Goal: Communication & Community: Answer question/provide support

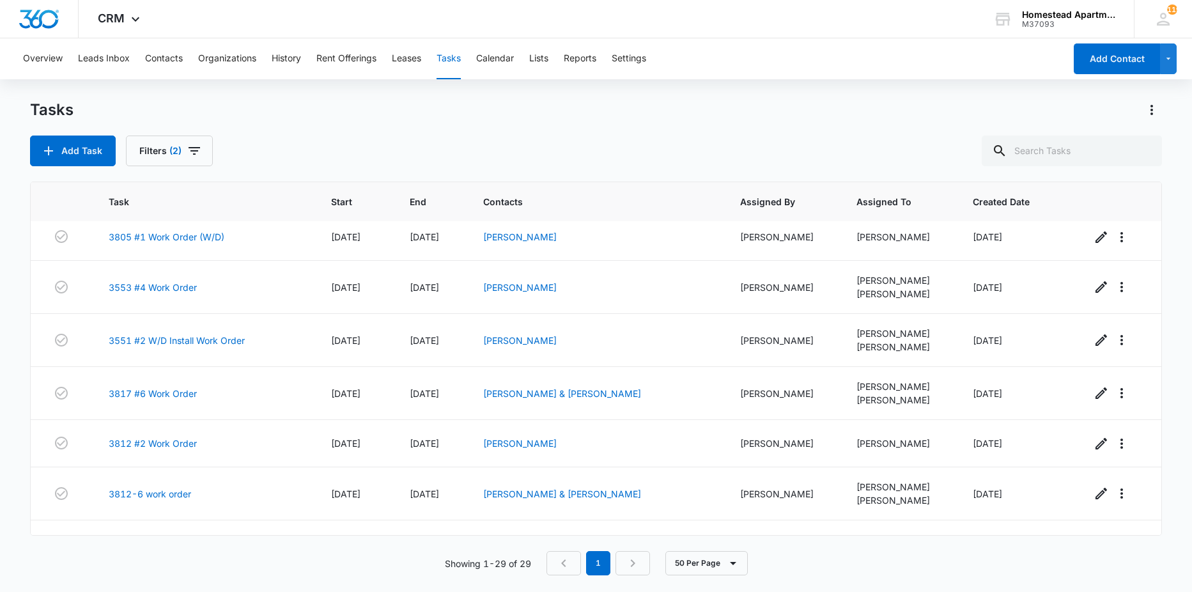
scroll to position [1132, 0]
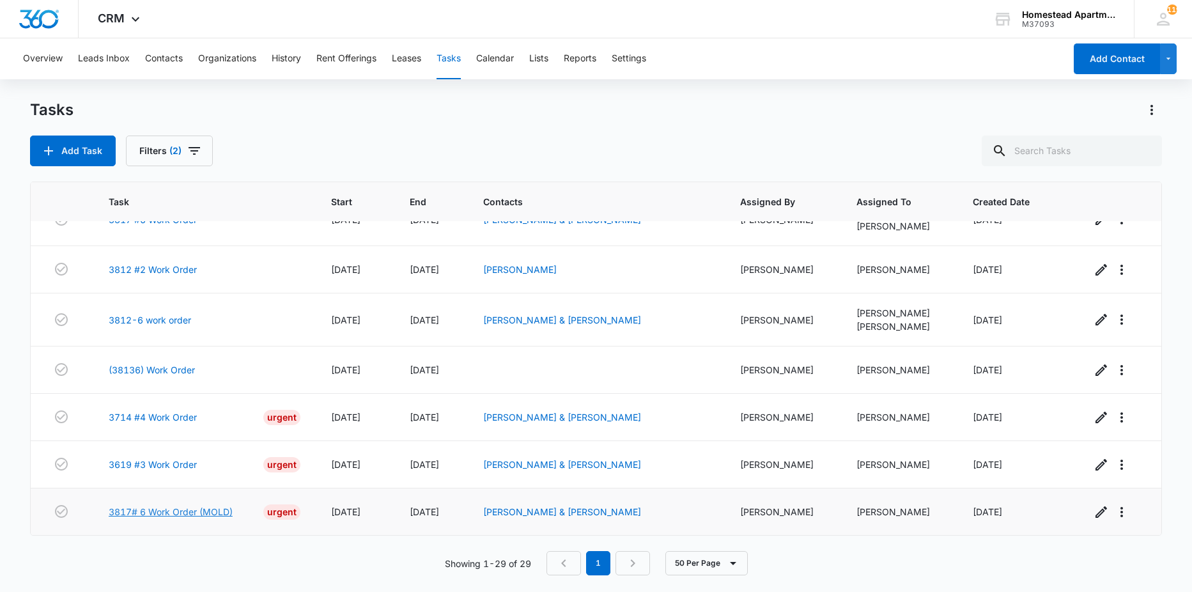
click at [197, 512] on link "3817# 6 Work Order (MOLD)" at bounding box center [171, 511] width 124 height 13
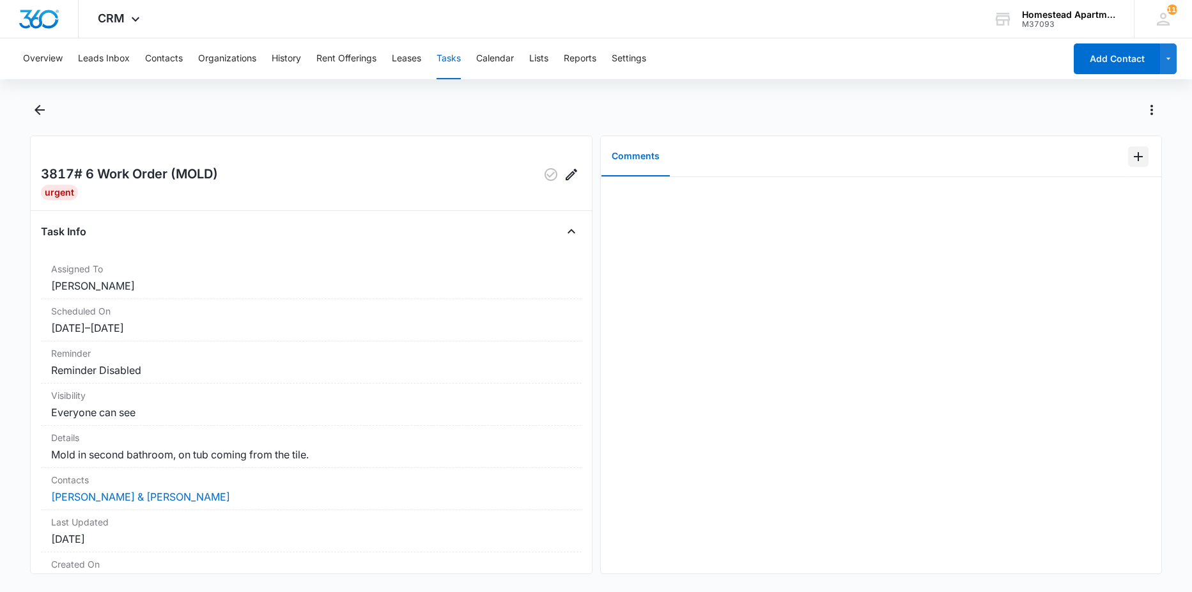
click at [1134, 153] on icon "Add Comment" at bounding box center [1138, 156] width 9 height 9
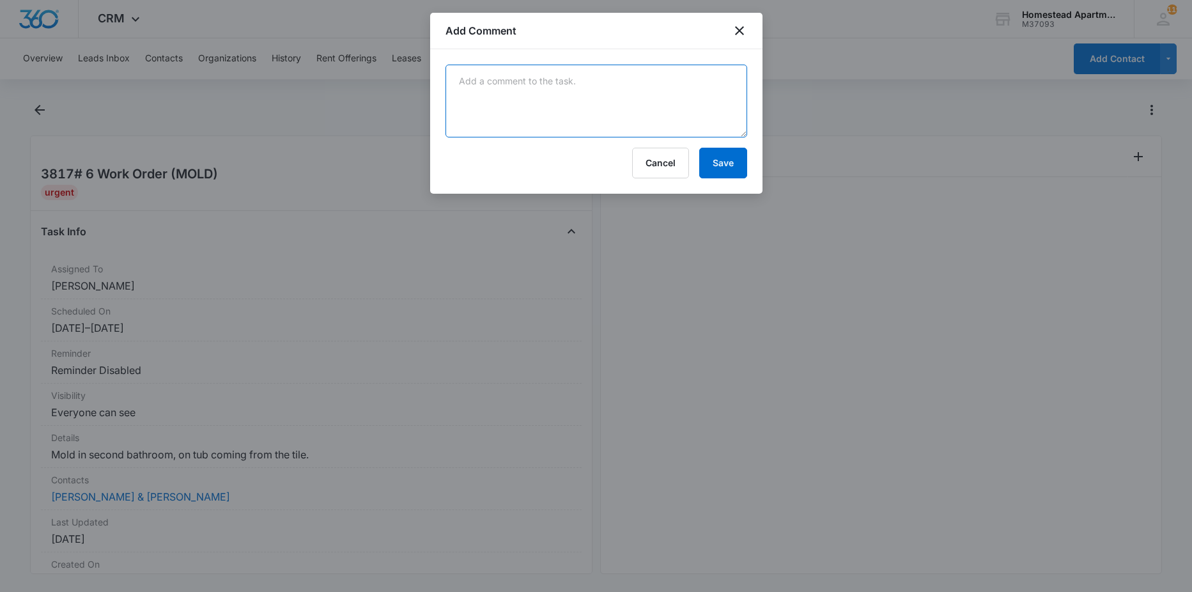
click at [562, 65] on textarea at bounding box center [596, 101] width 302 height 73
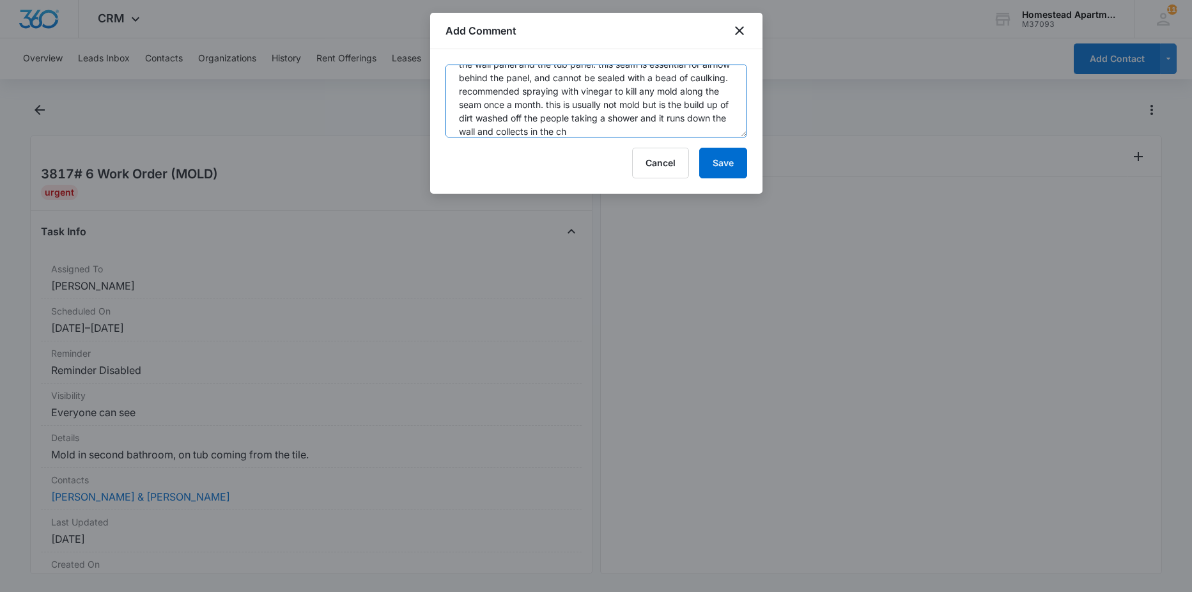
scroll to position [57, 0]
type textarea "tenants having dirt and debris come out of the seam on the shower. explained to…"
click at [742, 163] on button "Save" at bounding box center [723, 163] width 48 height 31
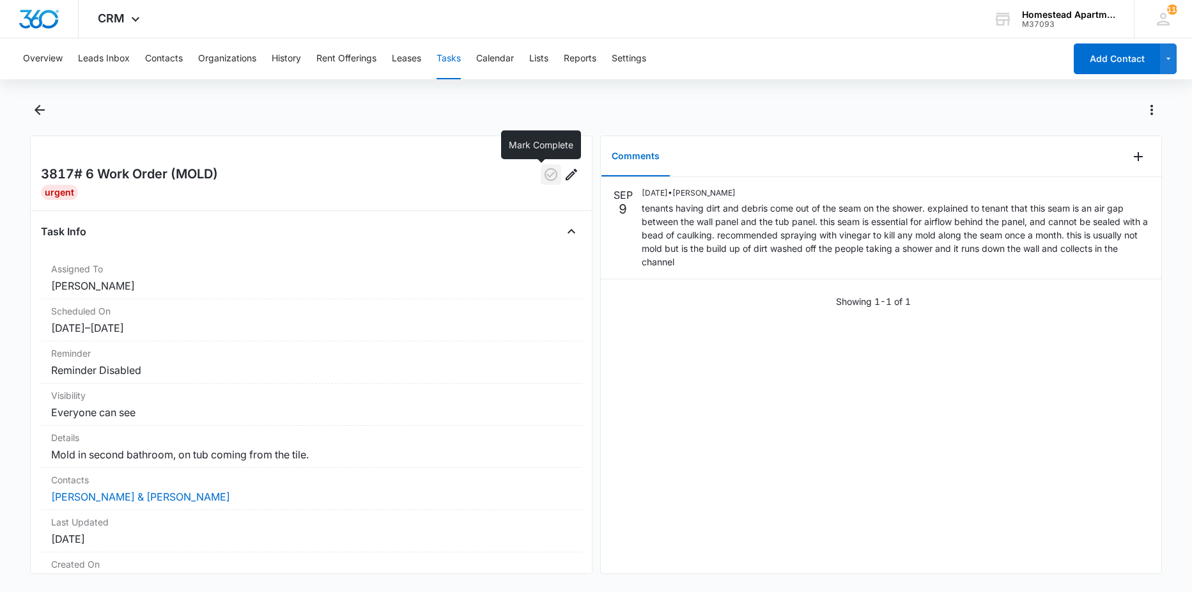
click at [543, 172] on icon "button" at bounding box center [550, 174] width 15 height 15
click at [43, 118] on button "Back" at bounding box center [40, 110] width 20 height 20
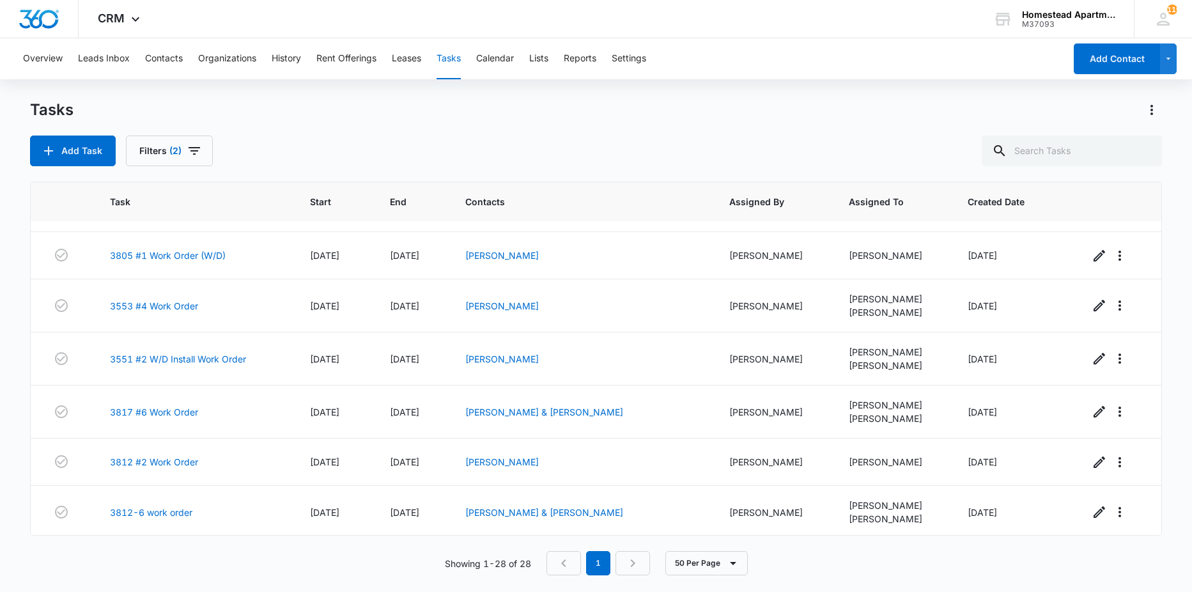
scroll to position [1085, 0]
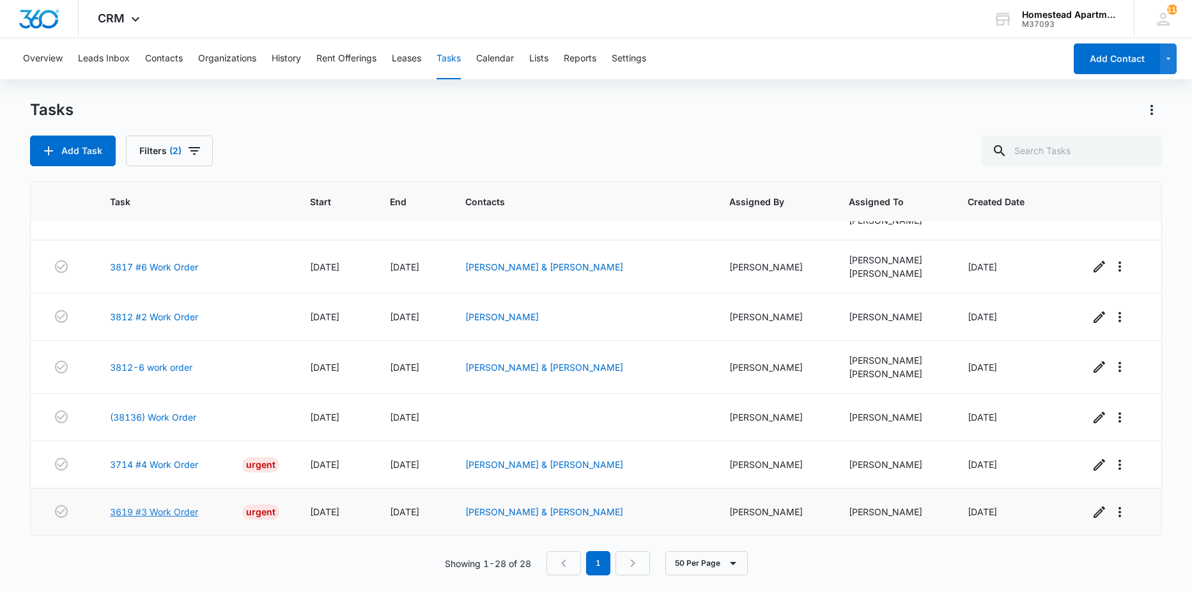
click at [119, 514] on link "3619 #3 Work Order" at bounding box center [154, 511] width 88 height 13
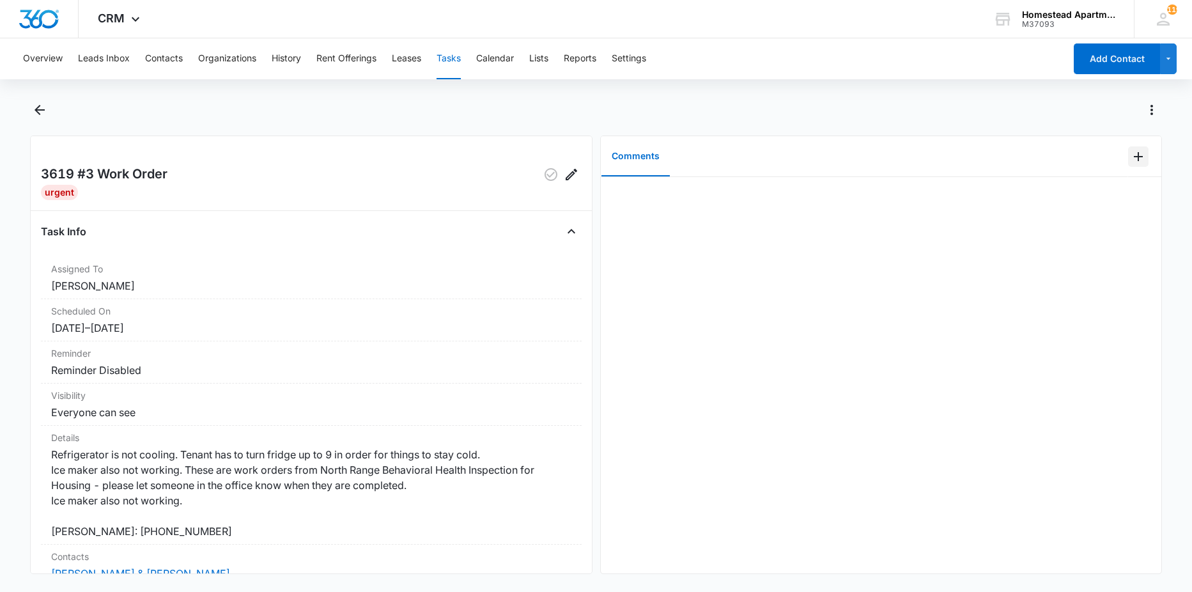
click at [1130, 157] on icon "Add Comment" at bounding box center [1137, 156] width 15 height 15
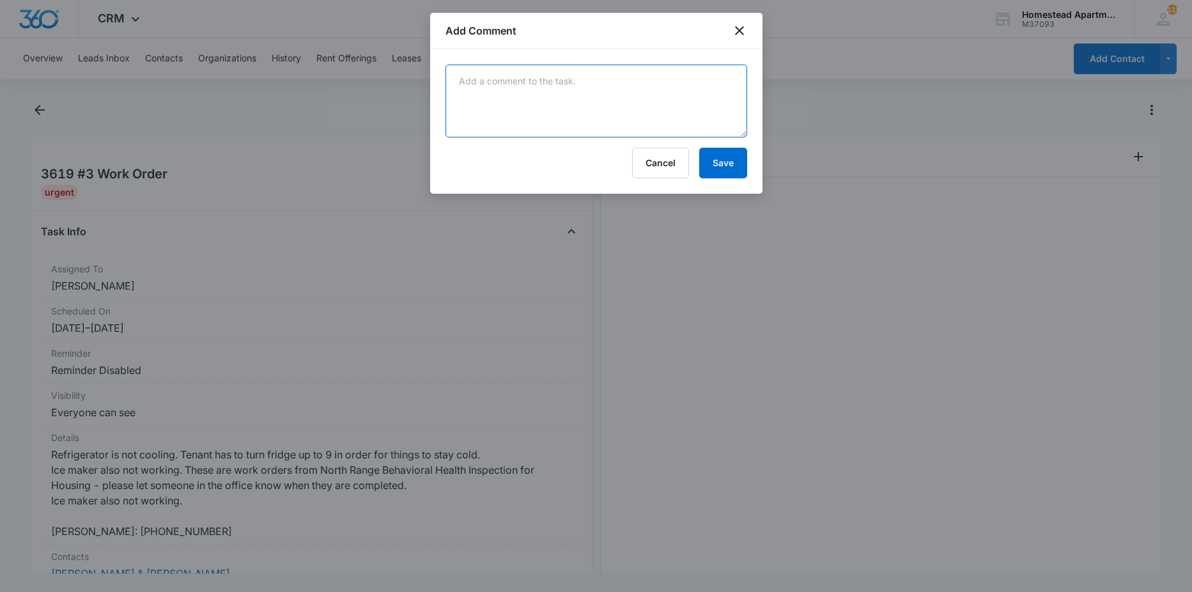
click at [713, 116] on textarea at bounding box center [596, 101] width 302 height 73
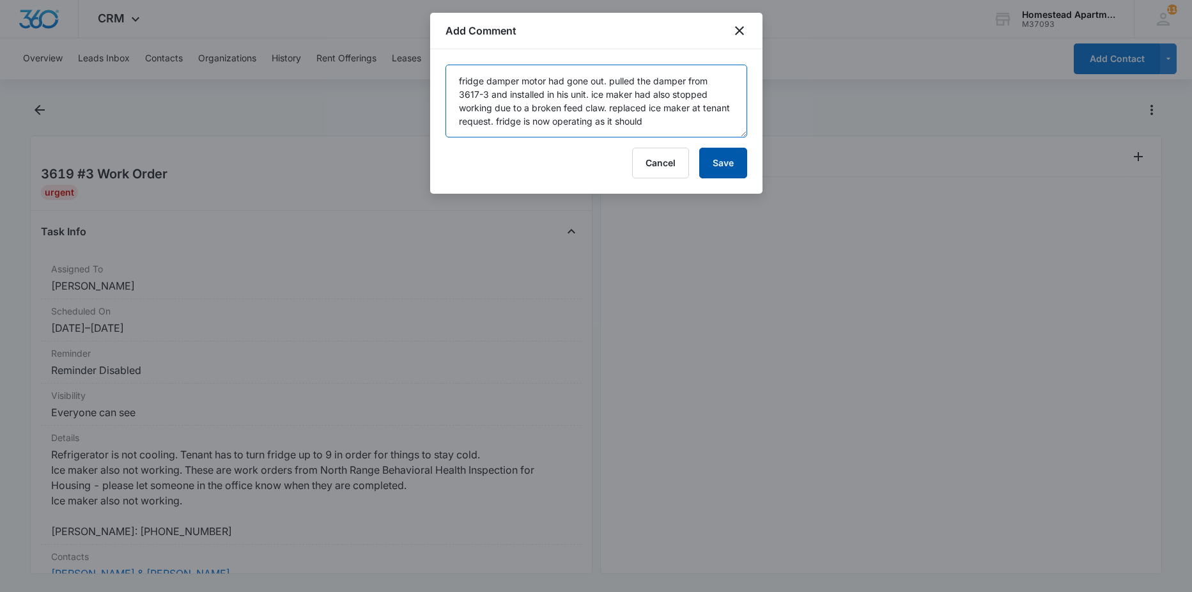
type textarea "fridge damper motor had gone out. pulled the damper from 3617-3 and installed i…"
click at [716, 176] on button "Save" at bounding box center [723, 163] width 48 height 31
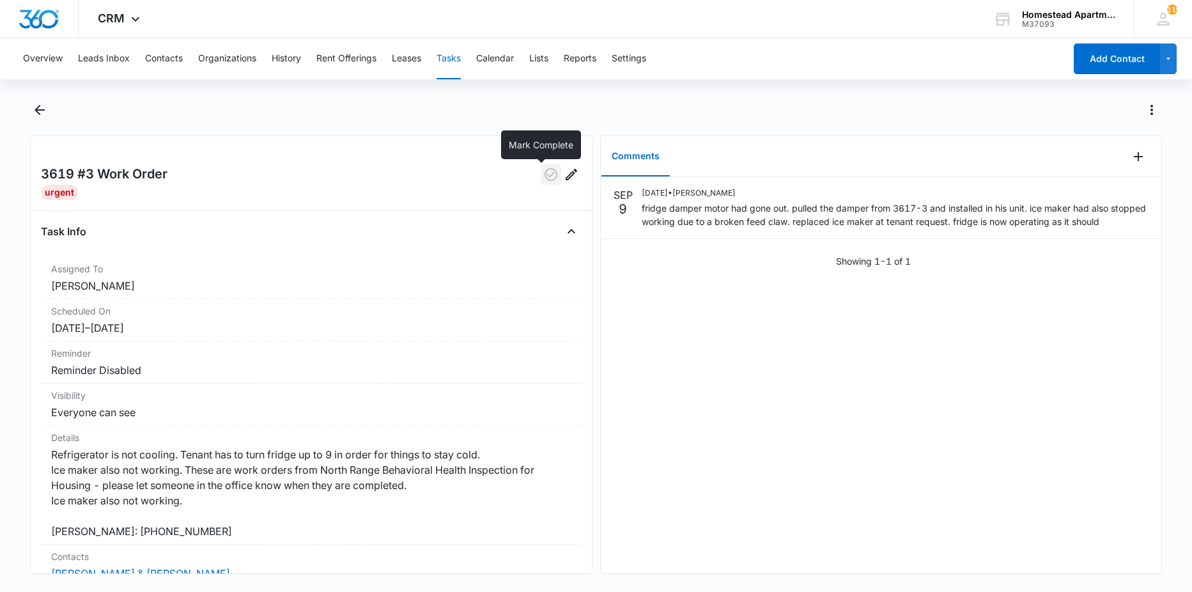
click at [543, 175] on icon "button" at bounding box center [550, 174] width 15 height 15
click at [33, 107] on icon "Back" at bounding box center [39, 109] width 15 height 15
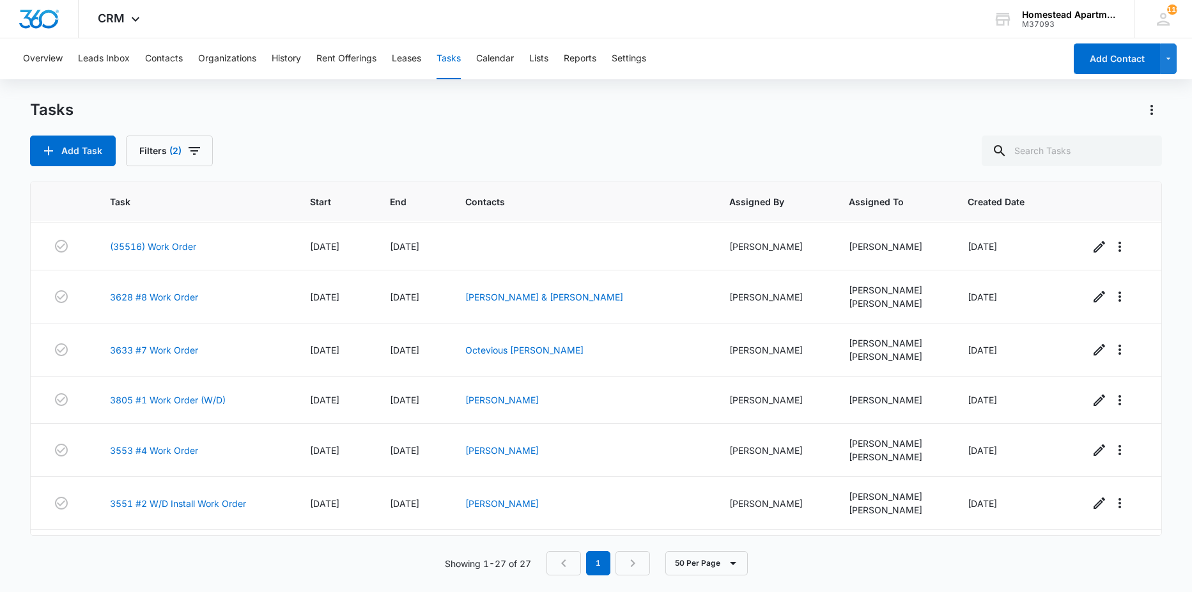
scroll to position [1038, 0]
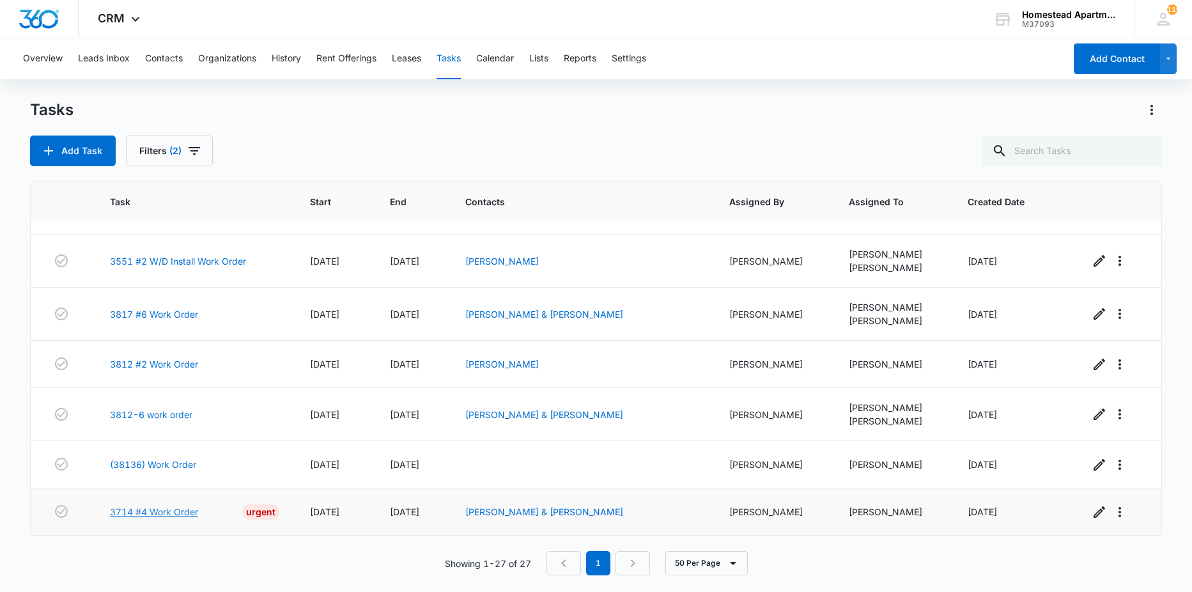
click at [131, 505] on link "3714 #4 Work Order" at bounding box center [154, 511] width 88 height 13
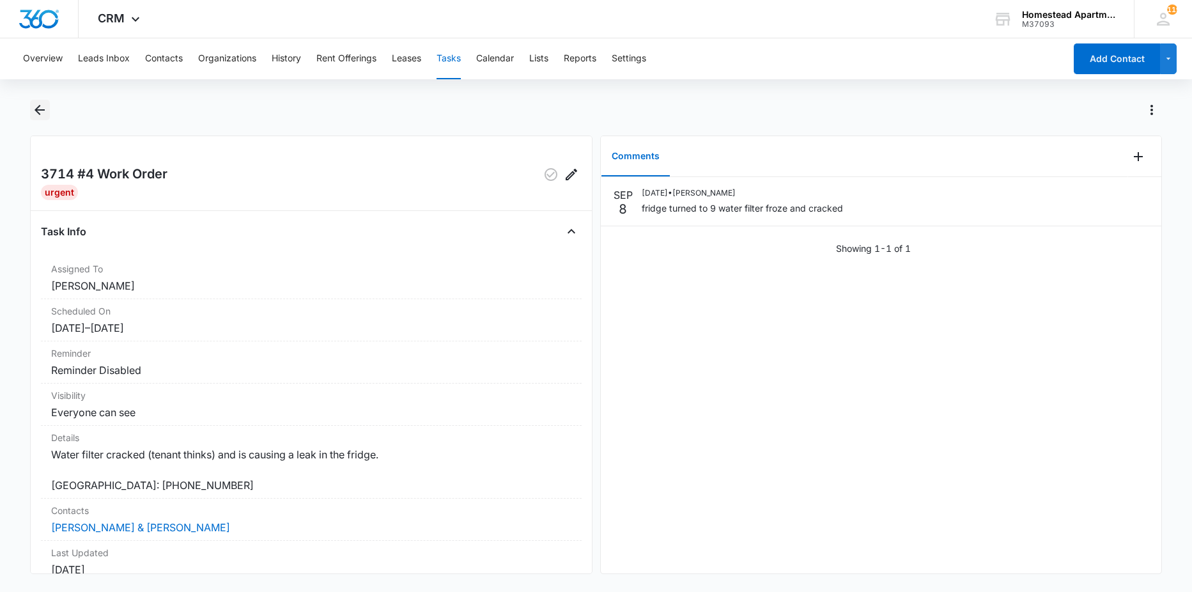
click at [46, 111] on icon "Back" at bounding box center [39, 109] width 15 height 15
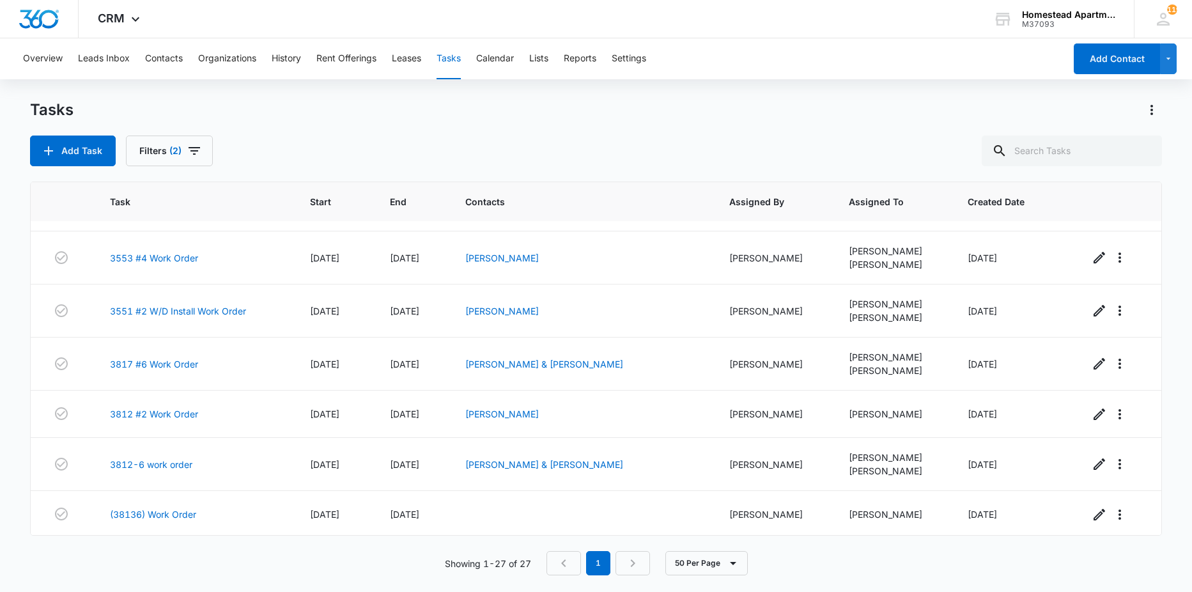
scroll to position [1038, 0]
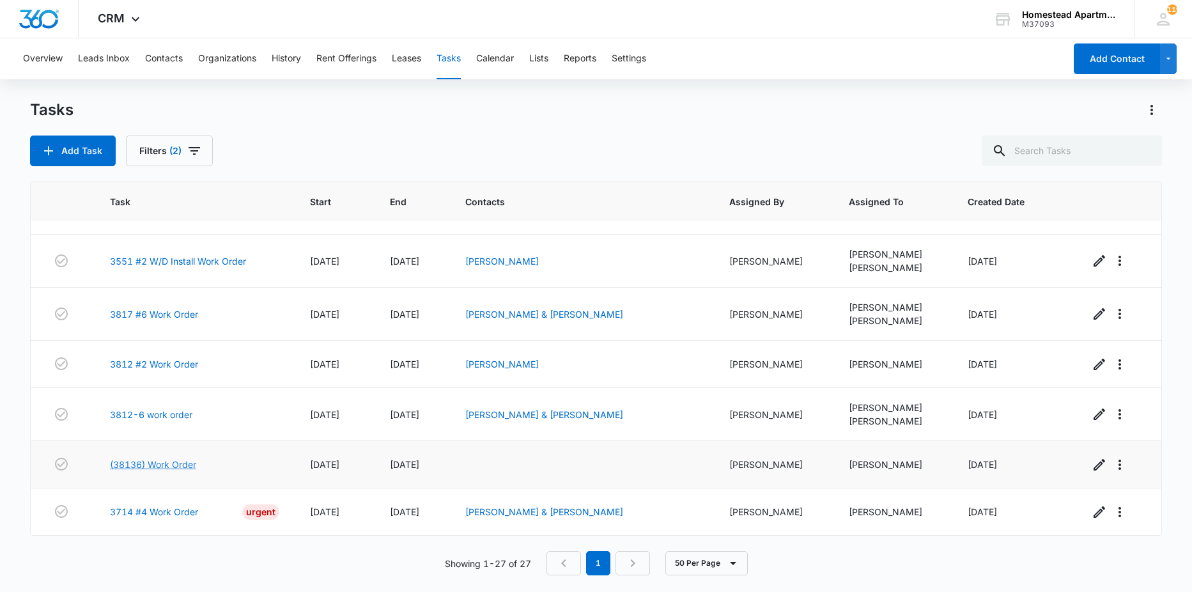
click at [151, 465] on link "(38136) Work Order" at bounding box center [153, 464] width 86 height 13
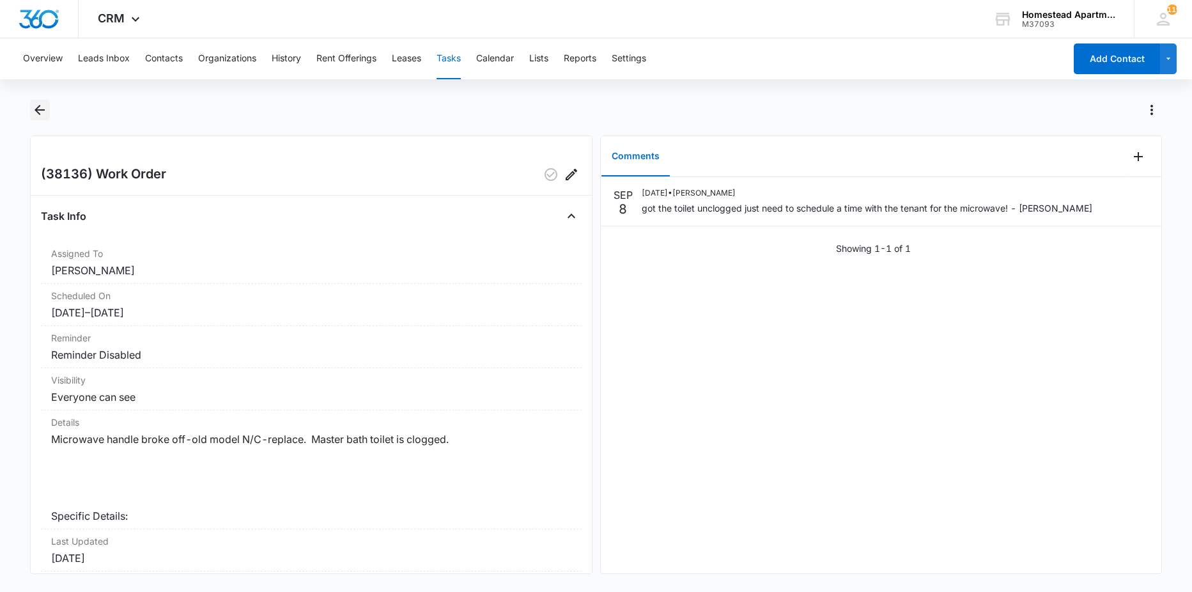
click at [49, 109] on button "Back" at bounding box center [40, 110] width 20 height 20
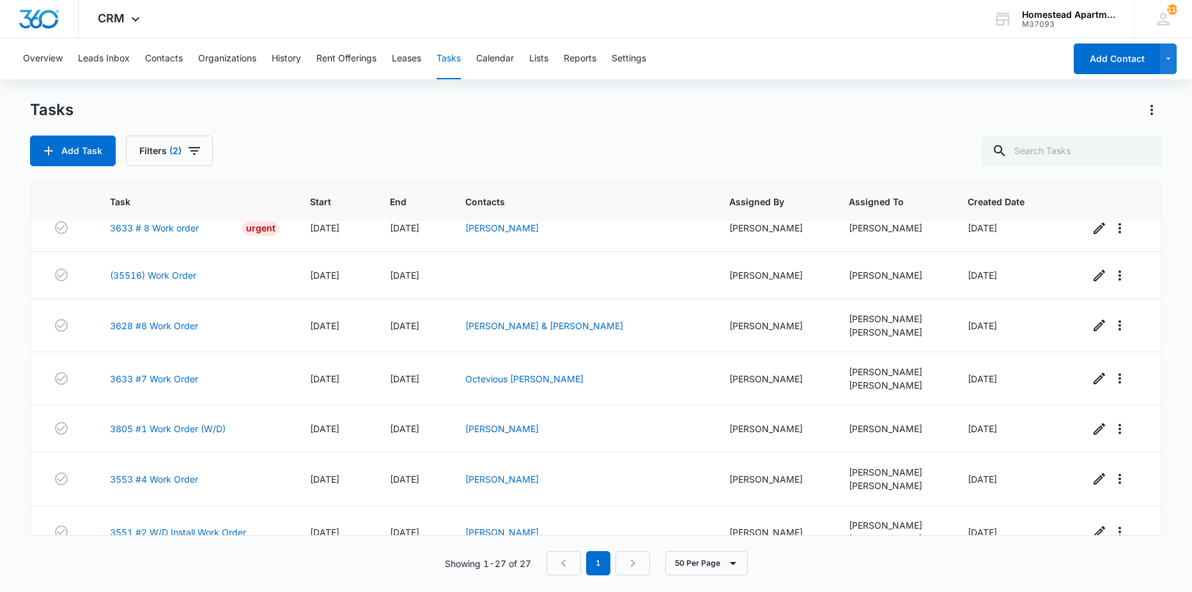
scroll to position [1038, 0]
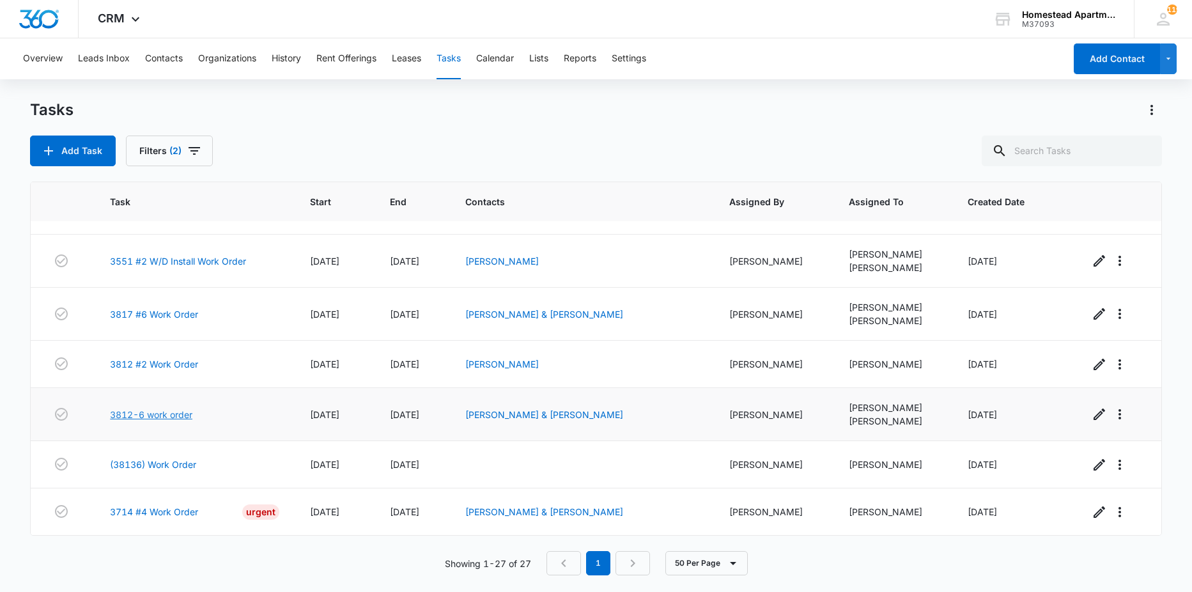
click at [140, 414] on link "3812-6 work order" at bounding box center [151, 414] width 82 height 13
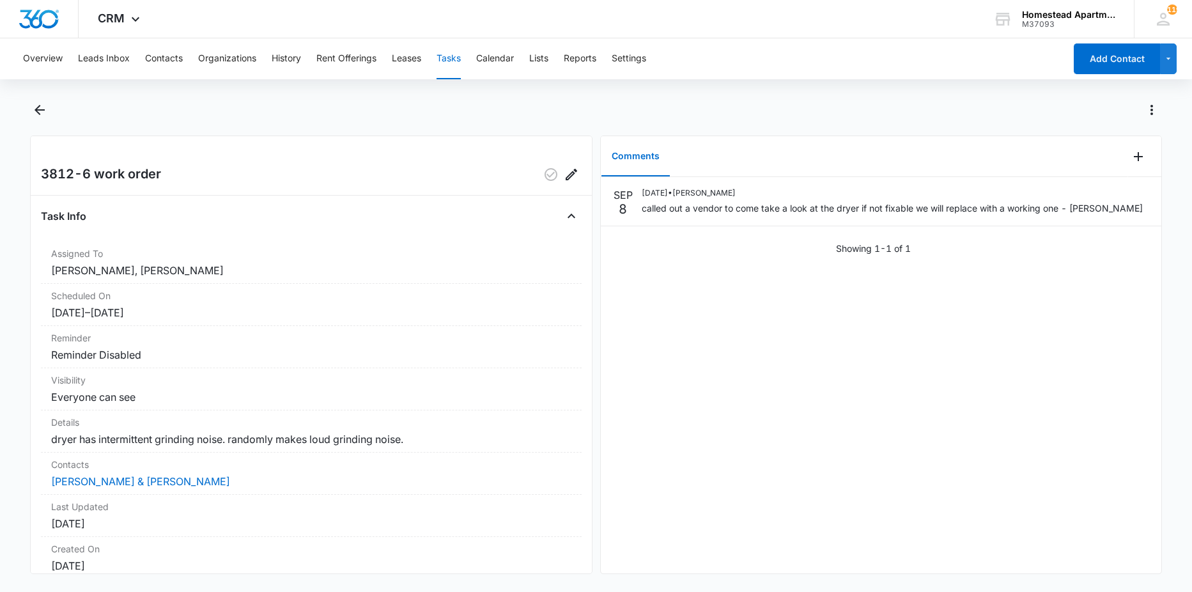
click at [166, 104] on div at bounding box center [610, 110] width 1104 height 20
click at [36, 103] on icon "Back" at bounding box center [39, 109] width 15 height 15
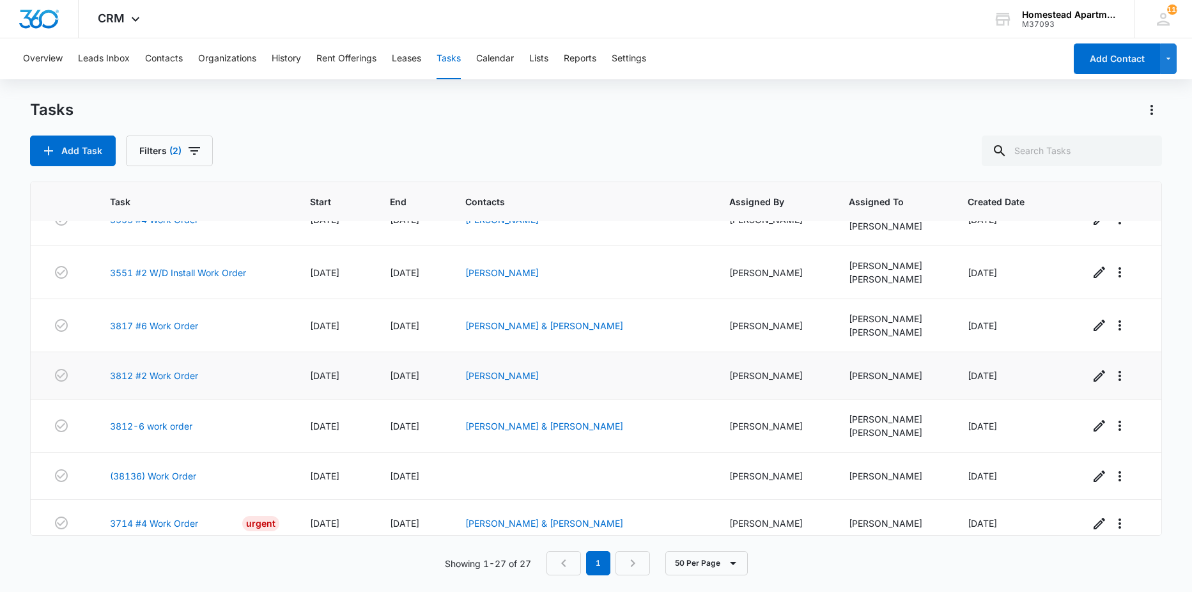
scroll to position [1038, 0]
